Goal: Task Accomplishment & Management: Manage account settings

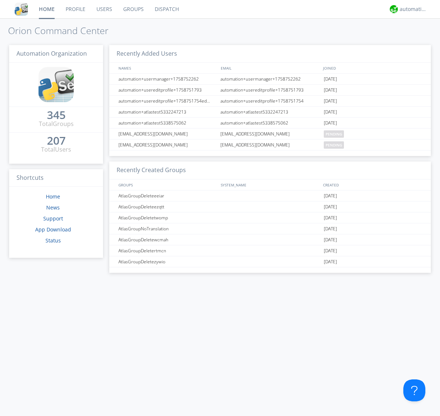
click at [133, 9] on link "Groups" at bounding box center [134, 9] width 32 height 18
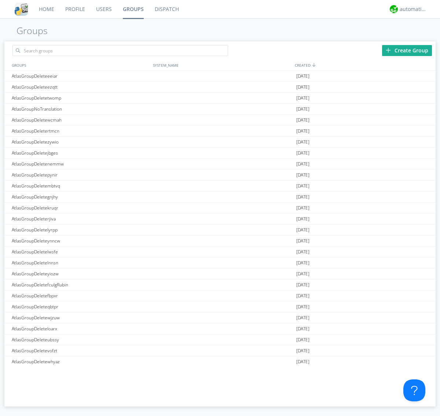
click at [407, 50] on div "Create Group" at bounding box center [407, 50] width 50 height 11
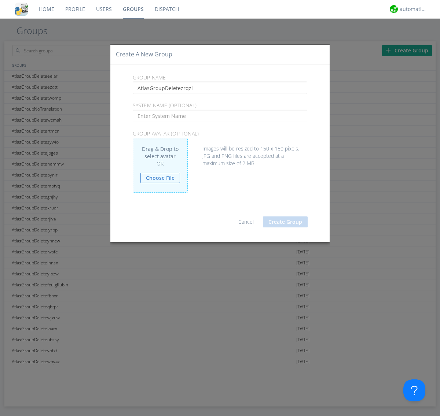
type input "AtlasGroupDeletezrqzl"
click at [285, 222] on button "Create Group" at bounding box center [285, 222] width 45 height 11
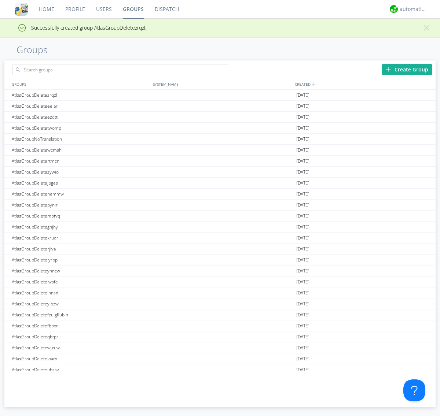
click at [133, 9] on link "Groups" at bounding box center [133, 9] width 32 height 18
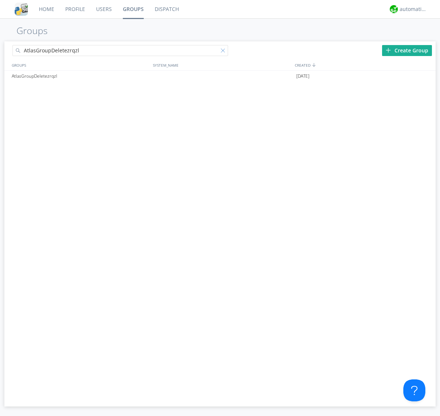
type input "AtlasGroupDeletezrqzl"
click at [224, 52] on div at bounding box center [224, 51] width 7 height 7
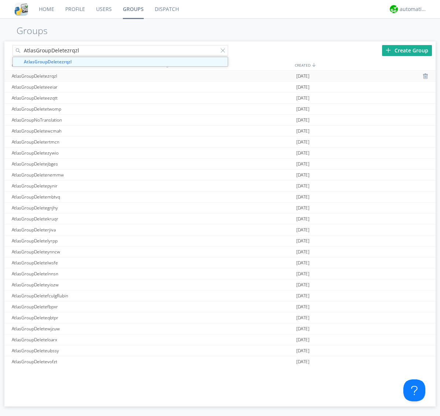
type input "AtlasGroupDeletezrqzl"
click at [80, 76] on div "AtlasGroupDeletezrqzl" at bounding box center [80, 76] width 141 height 11
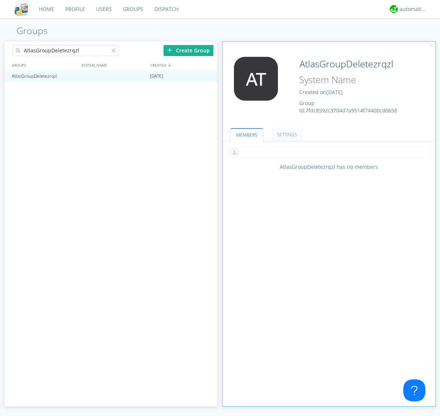
click at [329, 152] on input "text" at bounding box center [329, 152] width 202 height 11
type input "automation+atlas0002"
click at [411, 9] on div "automation+atlas" at bounding box center [413, 8] width 27 height 7
